Goal: Find specific page/section: Find specific page/section

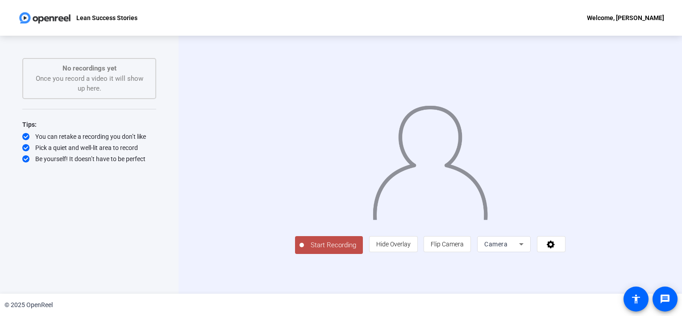
click at [46, 17] on img at bounding box center [45, 18] width 54 height 18
click at [607, 16] on div "Welcome, [PERSON_NAME]" at bounding box center [625, 17] width 77 height 11
click at [120, 18] on div at bounding box center [341, 158] width 682 height 316
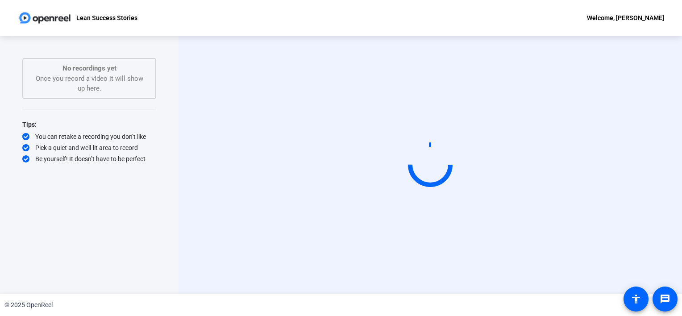
click at [76, 18] on p "Lean Success Stories" at bounding box center [106, 17] width 61 height 11
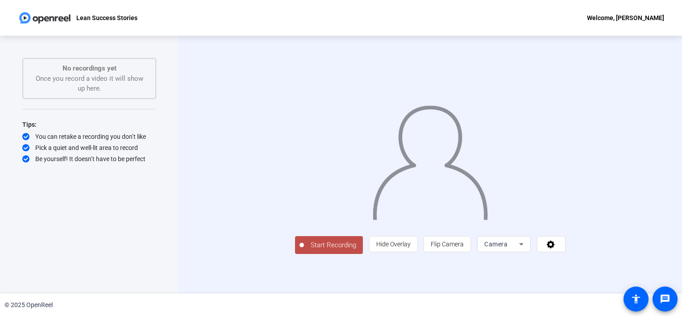
scroll to position [11, 0]
